Goal: Find specific page/section

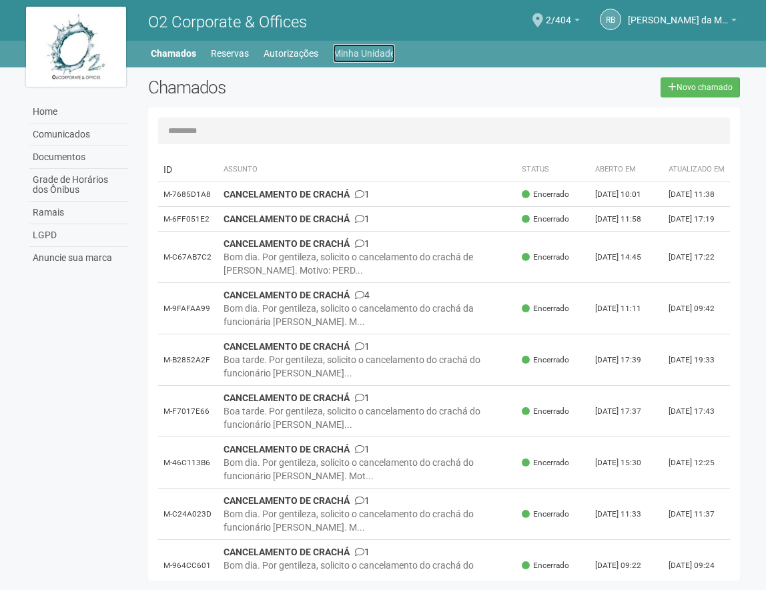
drag, startPoint x: 350, startPoint y: 51, endPoint x: 358, endPoint y: 59, distance: 11.3
click at [350, 51] on link "Minha Unidade" at bounding box center [364, 53] width 62 height 19
click at [374, 55] on link "Minha Unidade" at bounding box center [364, 53] width 62 height 19
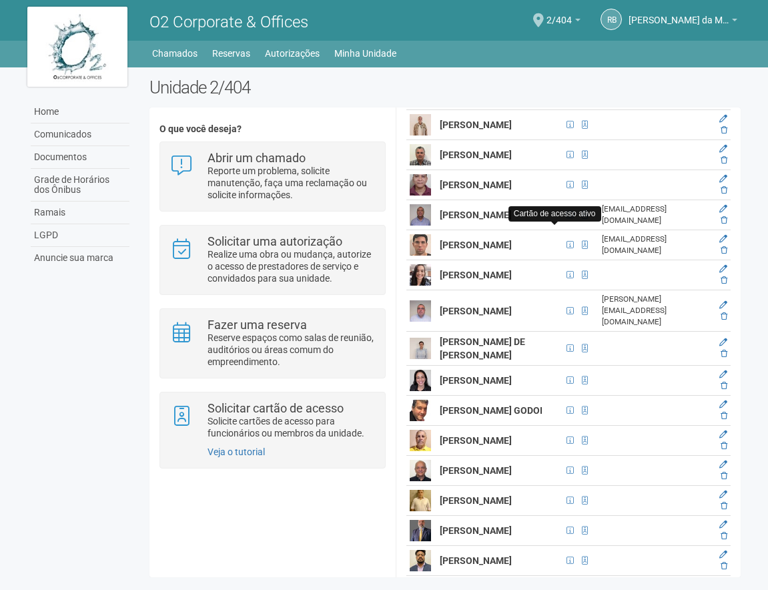
scroll to position [2601, 0]
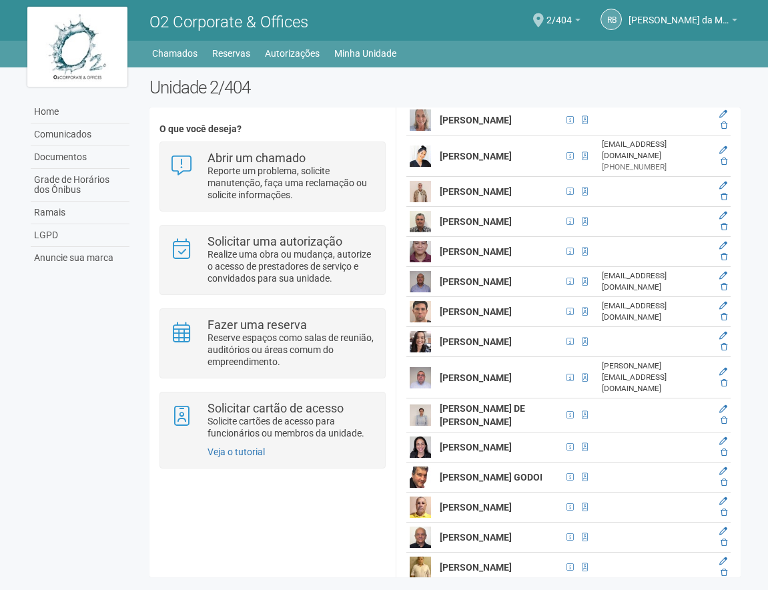
drag, startPoint x: 442, startPoint y: 252, endPoint x: 516, endPoint y: 267, distance: 76.1
copy strong "[PERSON_NAME]"
